Goal: Share content

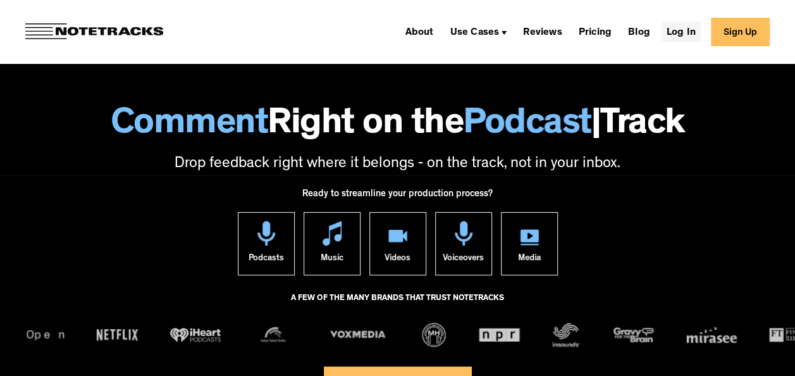
click at [680, 28] on link "Log In" at bounding box center [681, 32] width 39 height 20
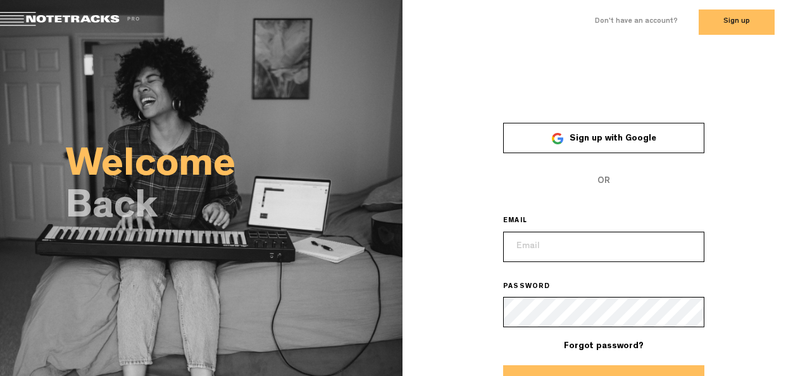
click at [605, 149] on link "Sign up with Google" at bounding box center [603, 138] width 201 height 30
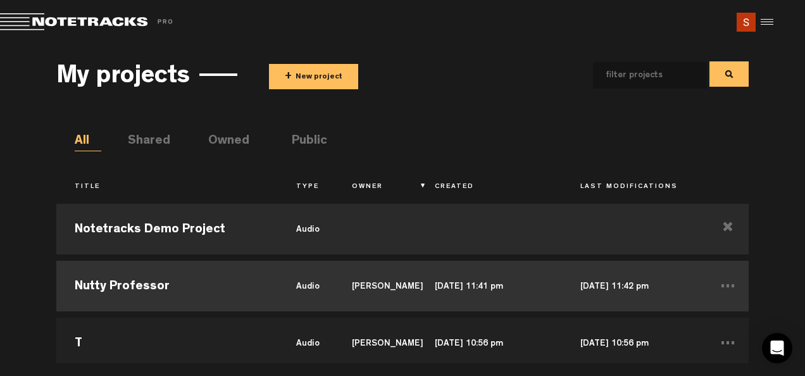
click at [400, 286] on td "[PERSON_NAME]" at bounding box center [374, 286] width 83 height 57
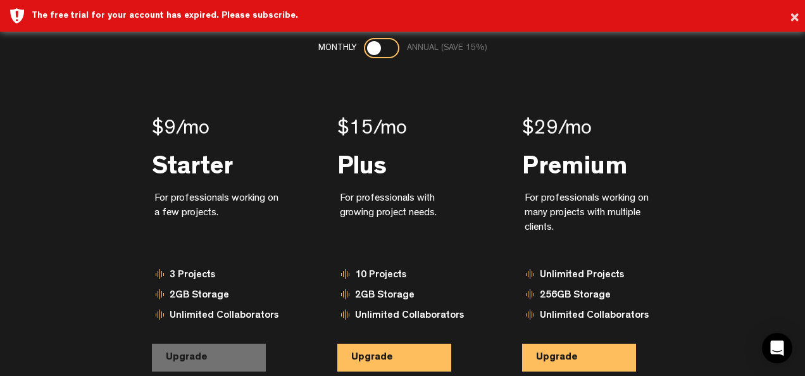
scroll to position [88, 0]
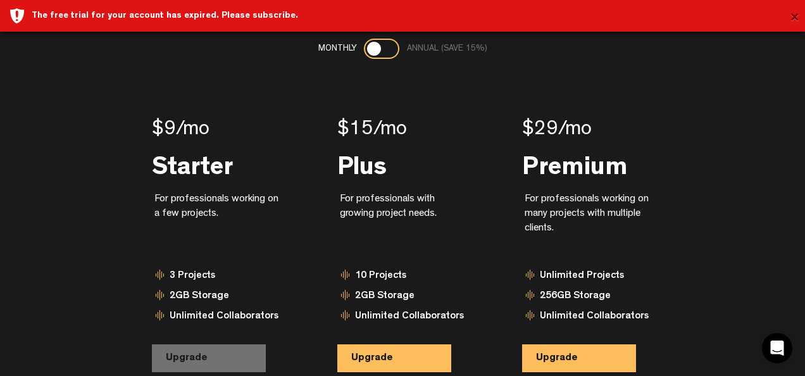
click at [790, 19] on button "×" at bounding box center [794, 18] width 9 height 25
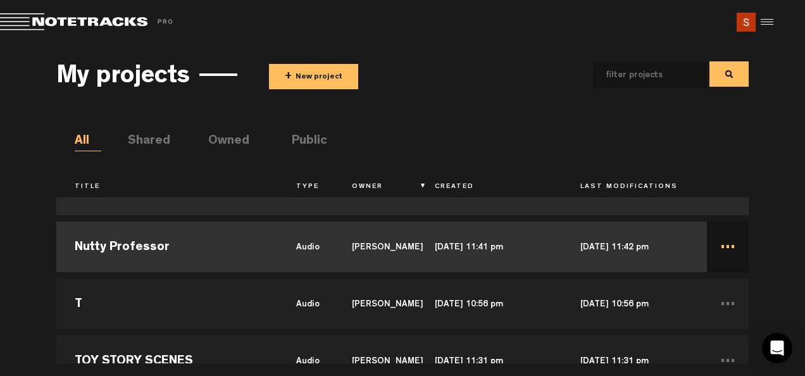
scroll to position [7, 0]
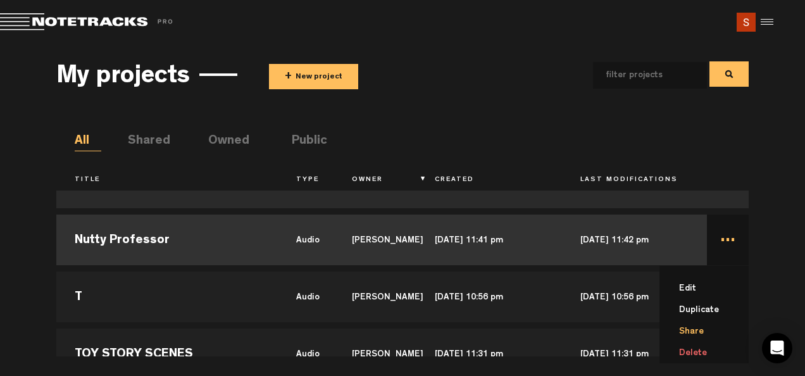
click at [701, 328] on li "Share" at bounding box center [712, 332] width 74 height 22
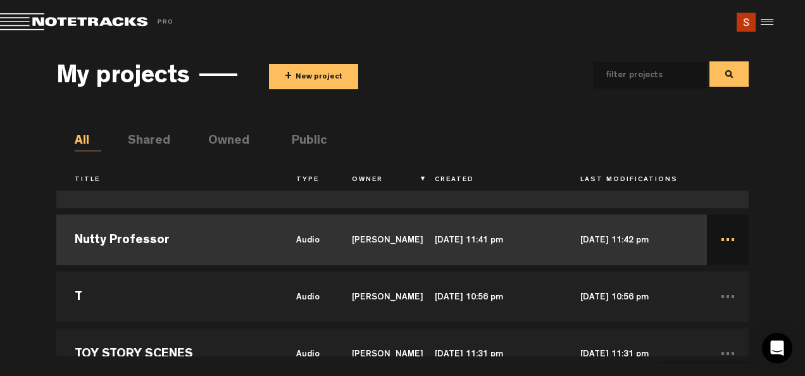
scroll to position [76, 0]
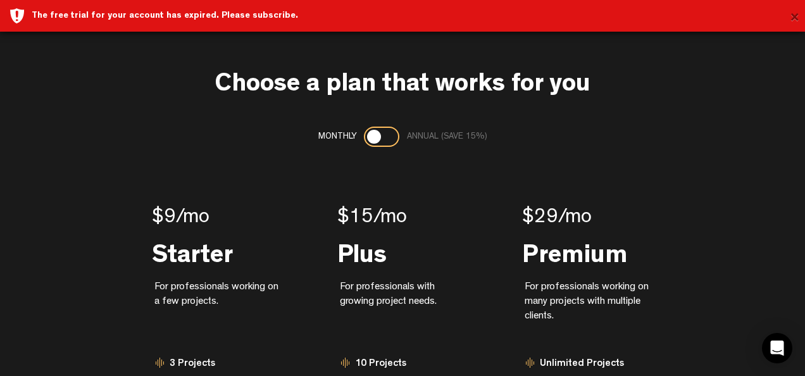
click at [792, 15] on button "×" at bounding box center [794, 18] width 9 height 25
